Goal: Register for event/course

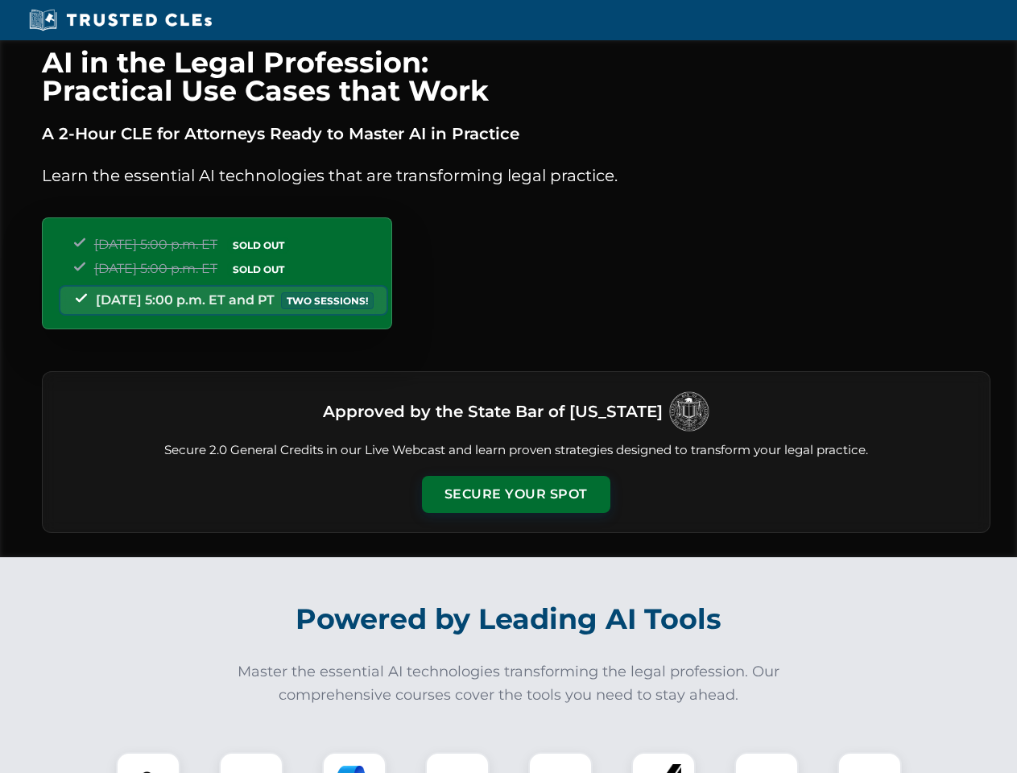
click at [515, 494] on button "Secure Your Spot" at bounding box center [516, 494] width 188 height 37
click at [148, 762] on img at bounding box center [148, 784] width 47 height 47
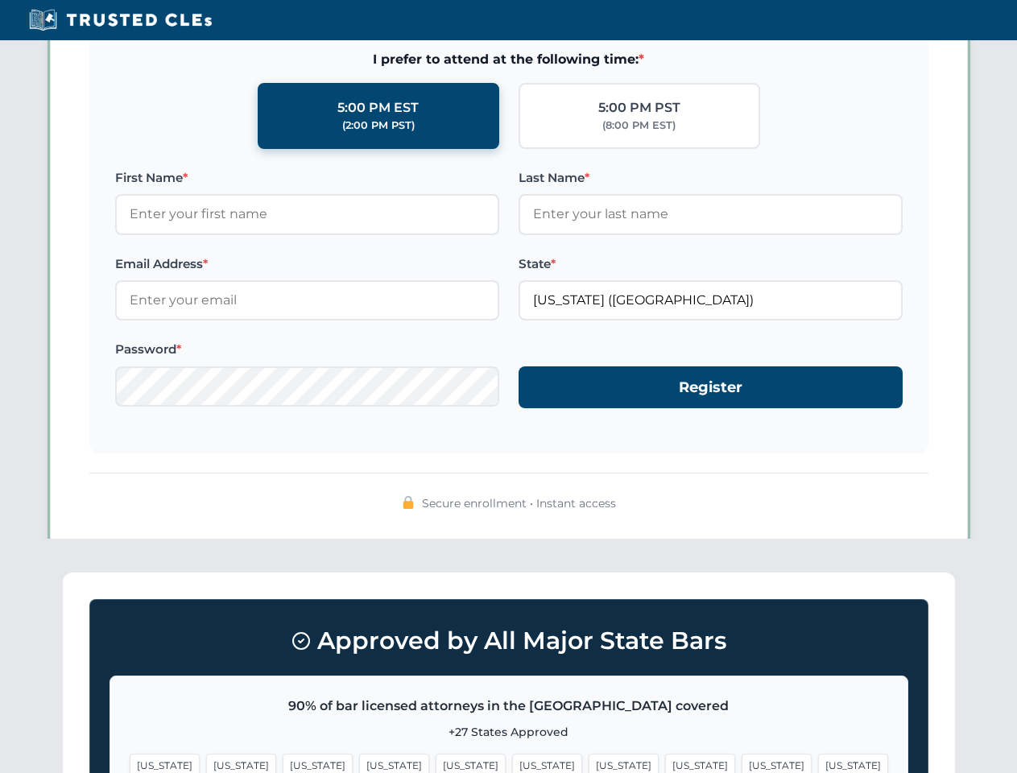
click at [589, 762] on span "[US_STATE]" at bounding box center [624, 765] width 70 height 23
click at [742, 762] on span "[US_STATE]" at bounding box center [777, 765] width 70 height 23
